Goal: Navigation & Orientation: Understand site structure

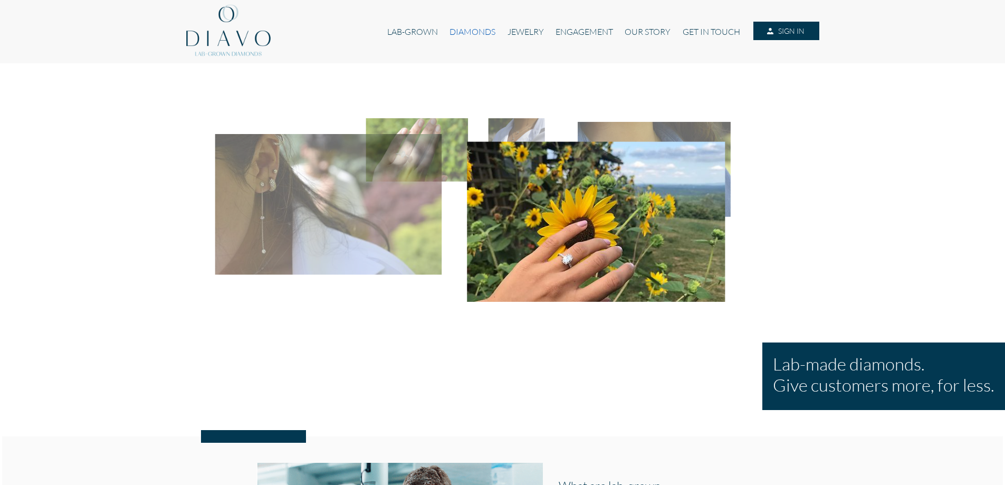
click at [480, 32] on link "DIAMONDS" at bounding box center [473, 32] width 58 height 20
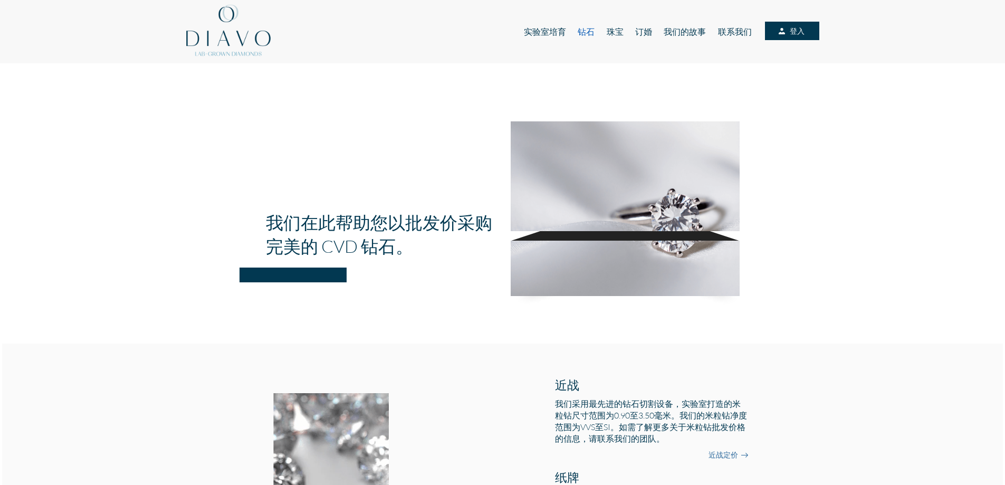
click at [589, 30] on font "钻石" at bounding box center [586, 31] width 17 height 10
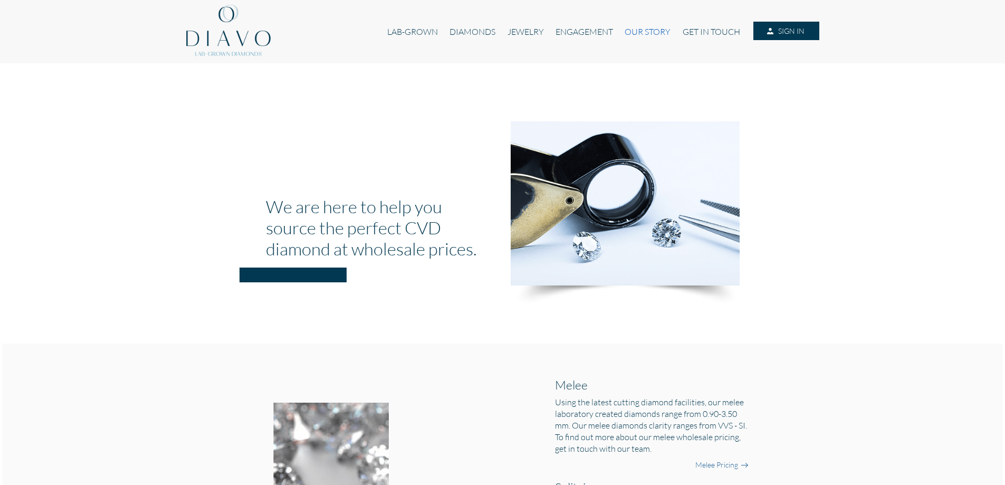
click at [653, 31] on link "OUR STORY" at bounding box center [648, 32] width 58 height 20
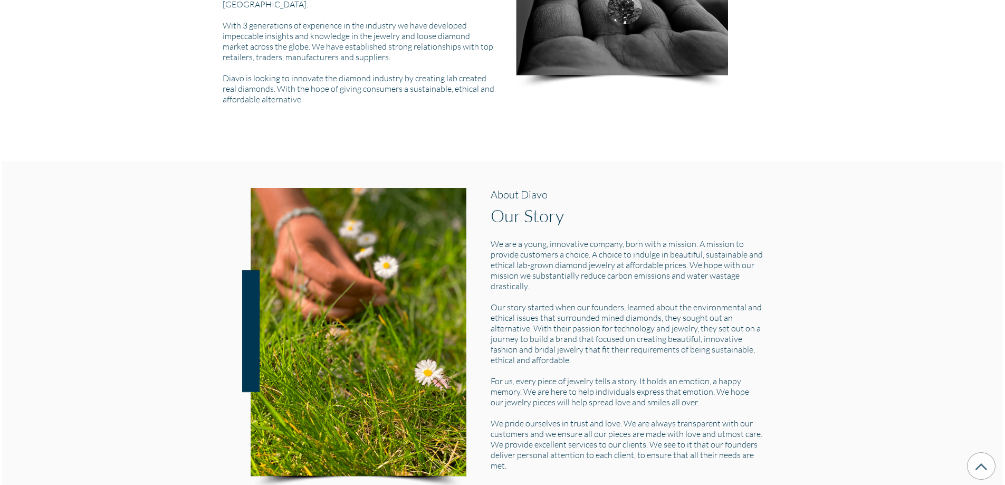
scroll to position [580, 0]
